Goal: Check status: Check status

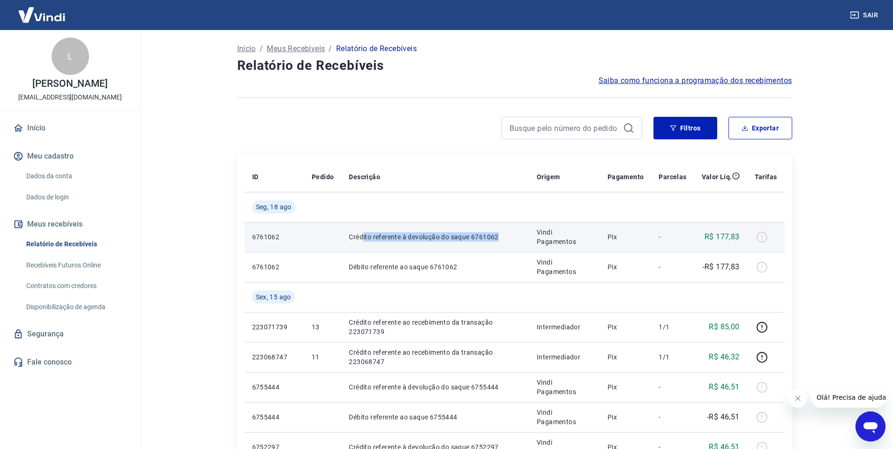
drag, startPoint x: 362, startPoint y: 241, endPoint x: 525, endPoint y: 234, distance: 162.8
click at [525, 234] on td "Crédito referente à devolução do saque 6761062" at bounding box center [435, 237] width 188 height 30
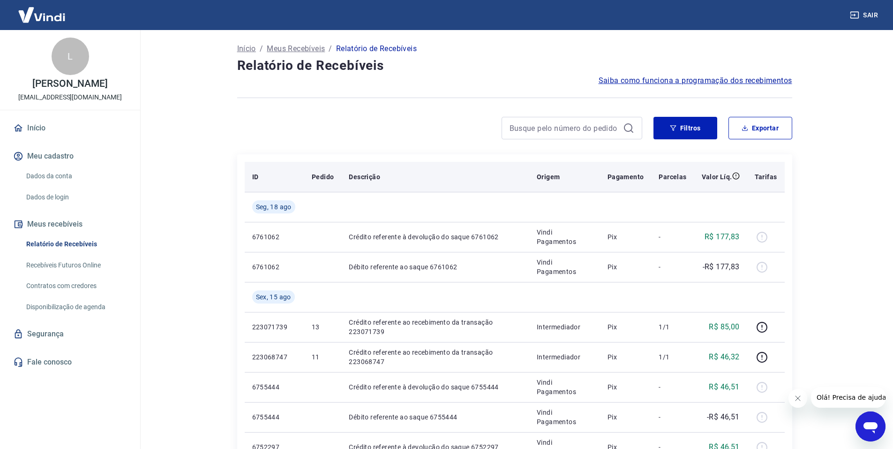
drag, startPoint x: 349, startPoint y: 178, endPoint x: 348, endPoint y: 189, distance: 11.3
click at [349, 178] on p "Descrição" at bounding box center [364, 176] width 31 height 9
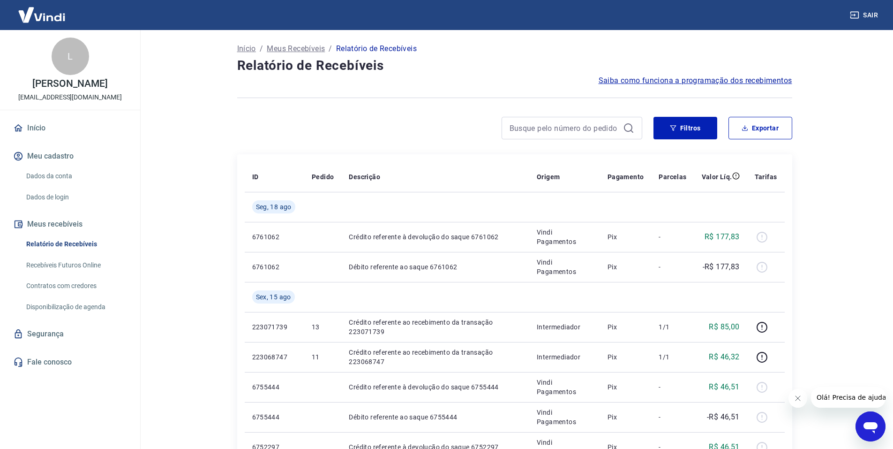
click at [40, 127] on link "Início" at bounding box center [70, 128] width 118 height 21
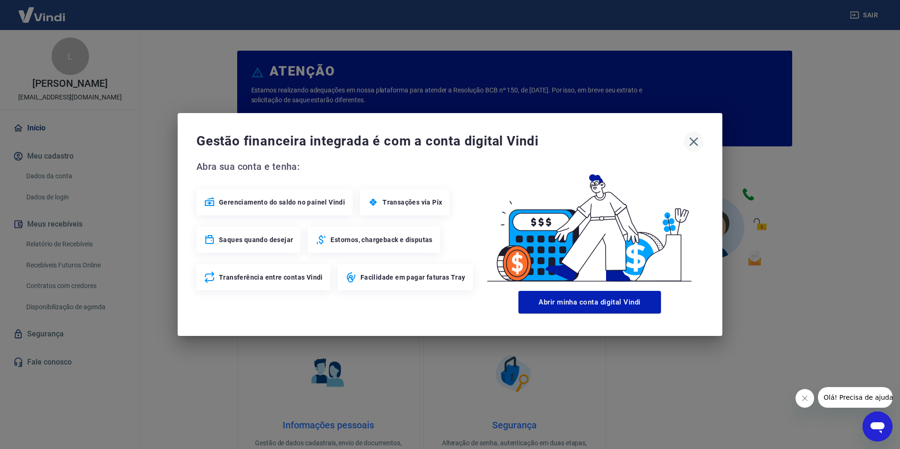
click at [691, 138] on icon "button" at bounding box center [693, 141] width 15 height 15
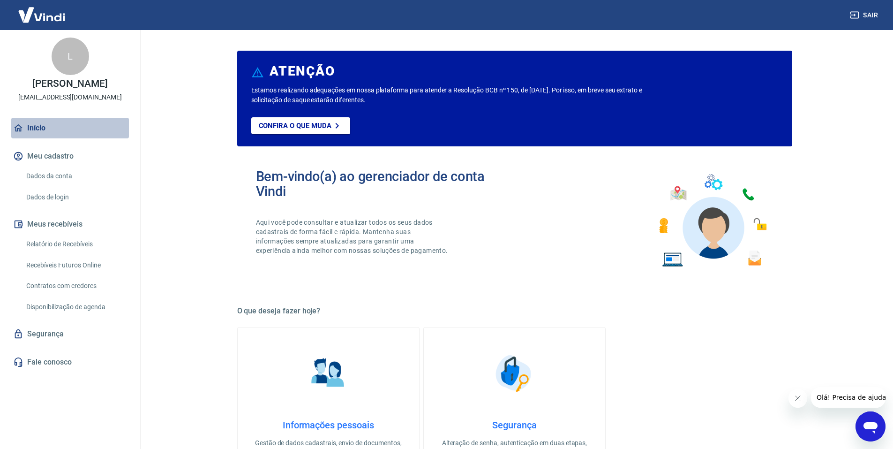
click at [33, 130] on link "Início" at bounding box center [70, 128] width 118 height 21
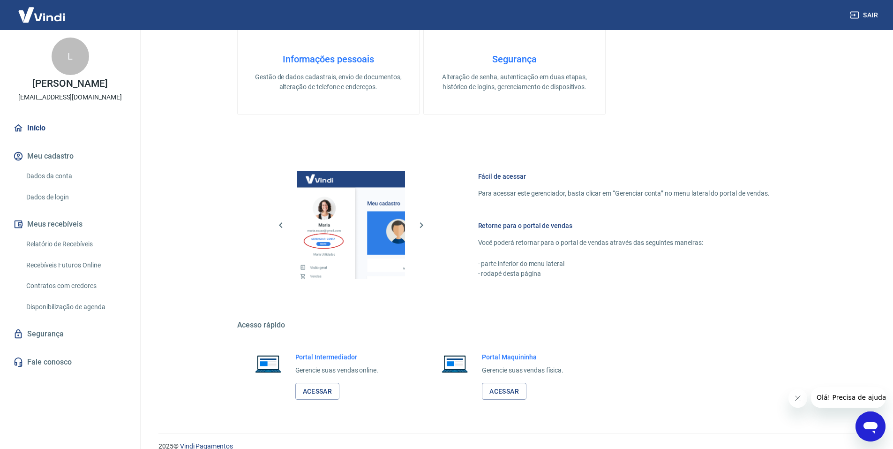
scroll to position [379, 0]
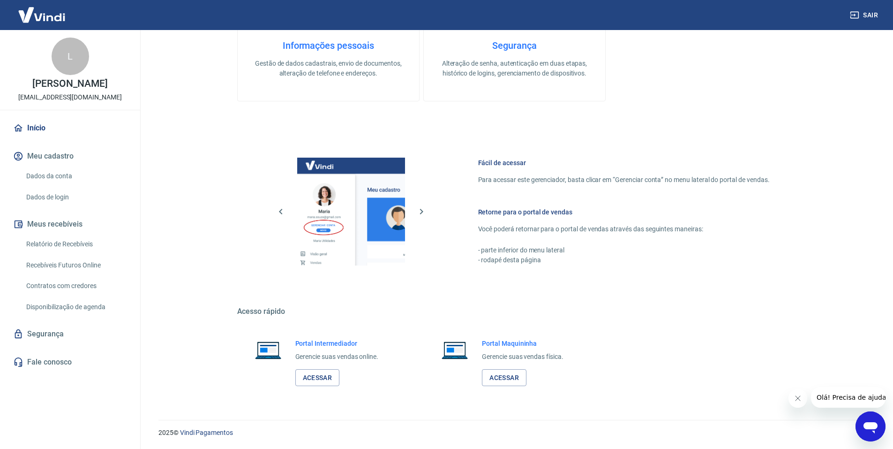
click at [87, 244] on link "Relatório de Recebíveis" at bounding box center [75, 243] width 106 height 19
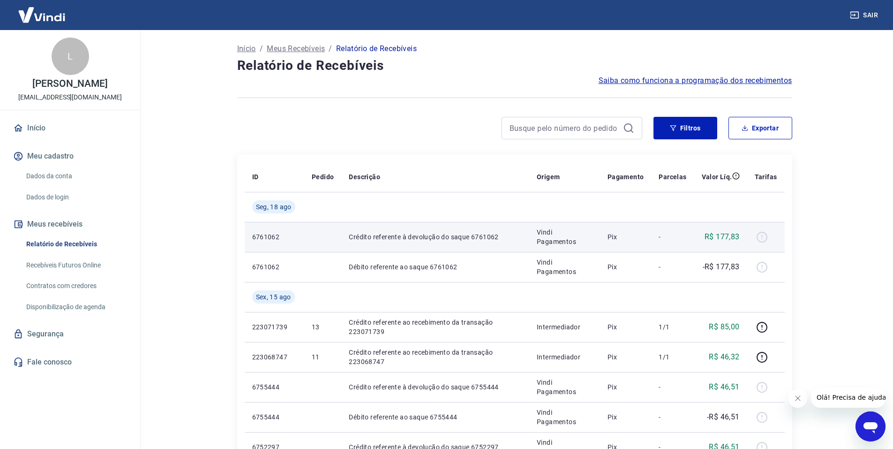
click at [267, 236] on p "6761062" at bounding box center [274, 236] width 45 height 9
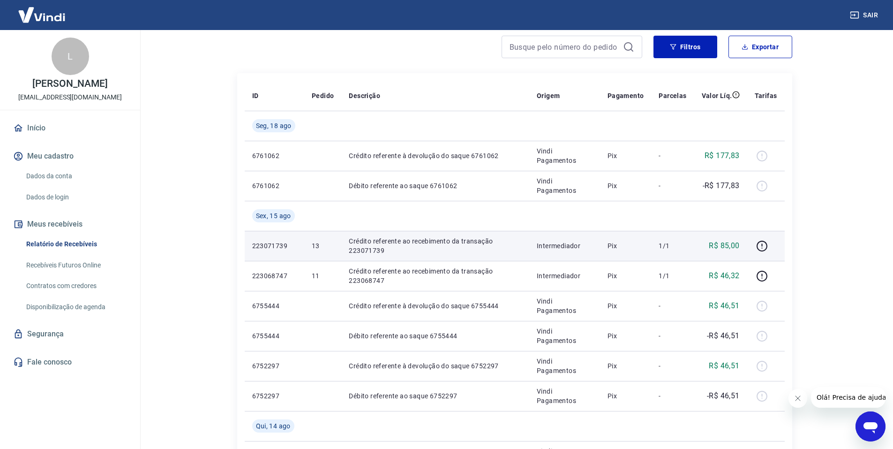
scroll to position [94, 0]
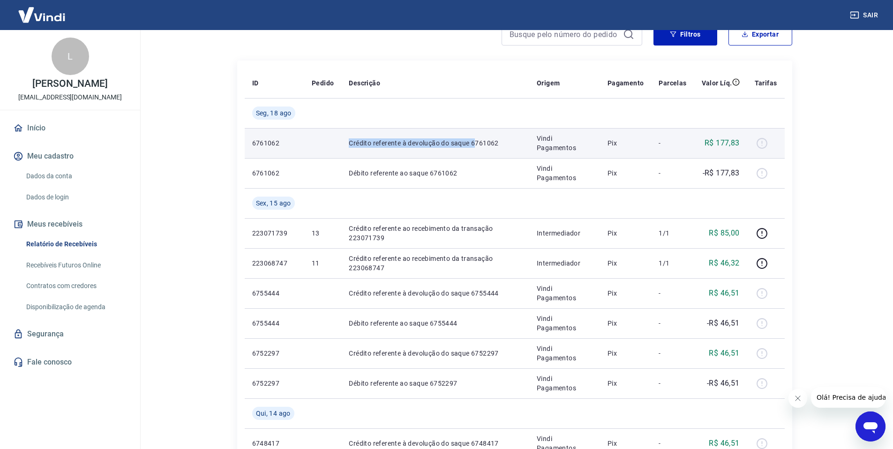
drag, startPoint x: 349, startPoint y: 143, endPoint x: 513, endPoint y: 155, distance: 164.9
click at [482, 144] on p "Crédito referente à devolução do saque 6761062" at bounding box center [435, 142] width 173 height 9
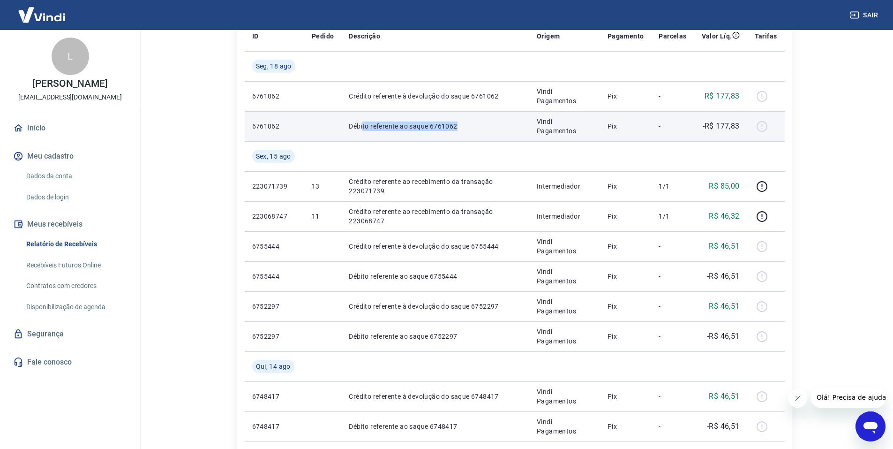
drag, startPoint x: 374, startPoint y: 130, endPoint x: 460, endPoint y: 120, distance: 86.8
click at [459, 120] on td "Débito referente ao saque 6761062" at bounding box center [435, 126] width 188 height 30
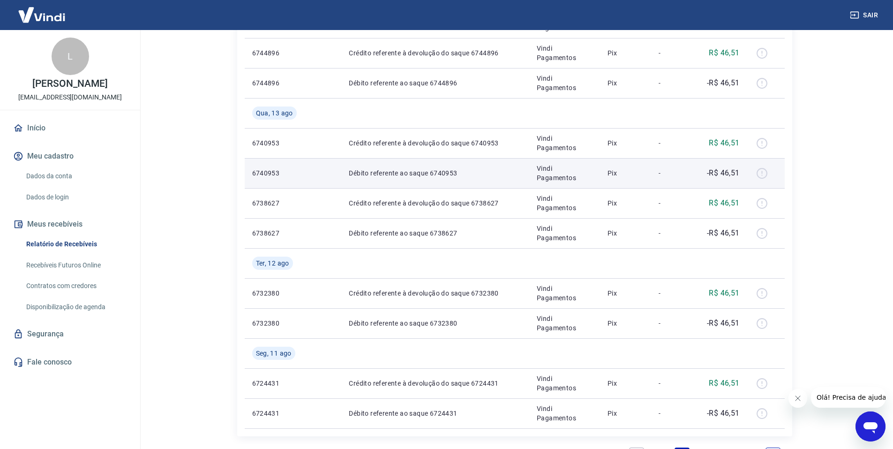
scroll to position [562, 0]
